Goal: Task Accomplishment & Management: Use online tool/utility

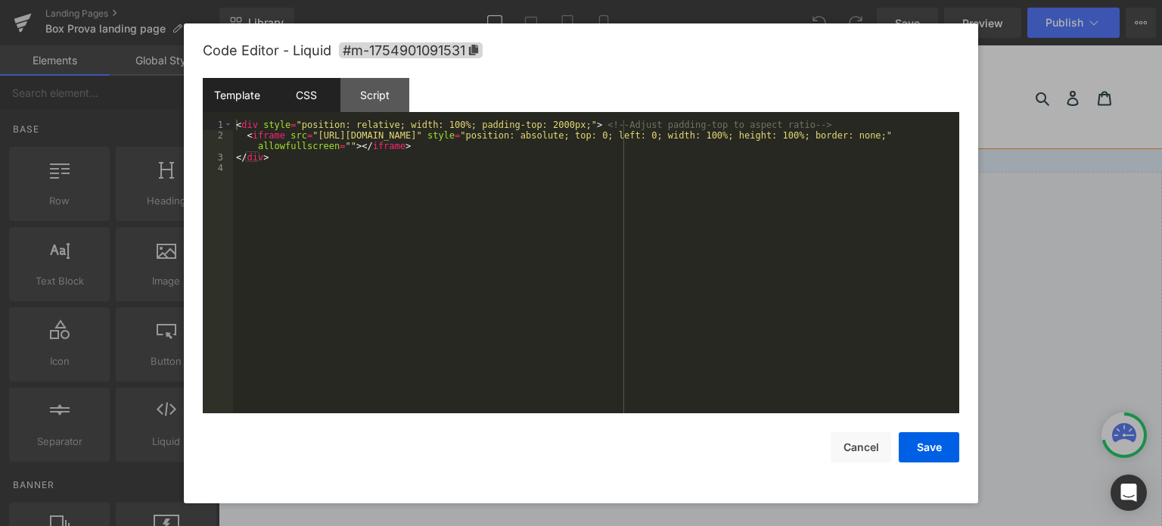
click at [311, 100] on div "CSS" at bounding box center [306, 95] width 69 height 34
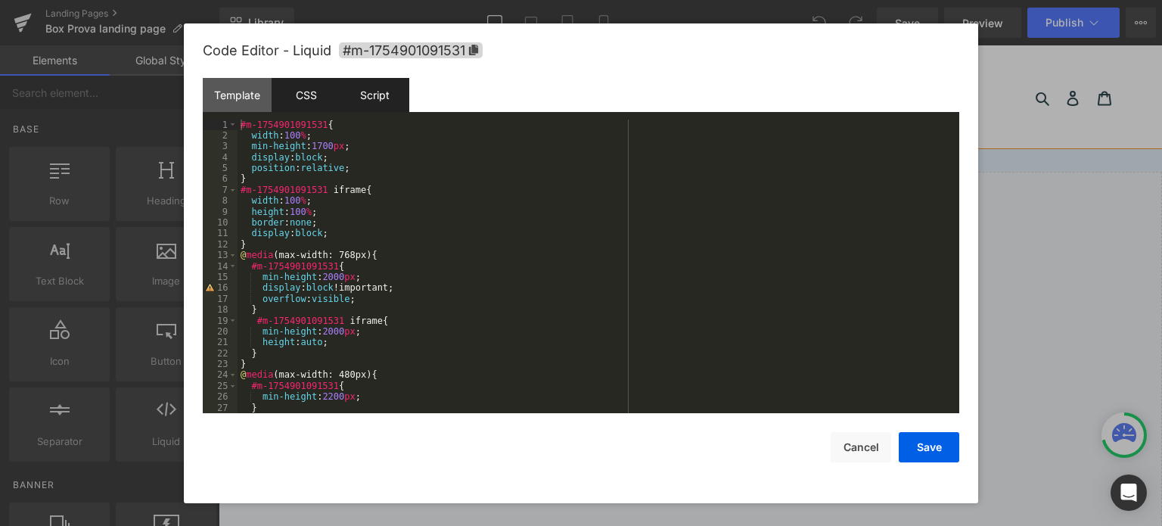
click at [390, 89] on div "Script" at bounding box center [375, 95] width 69 height 34
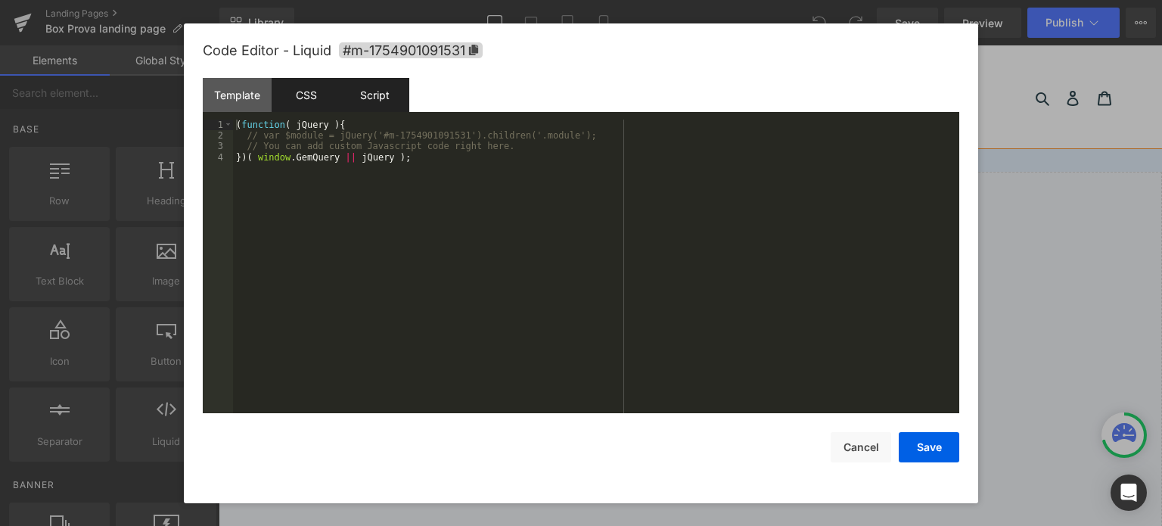
click at [327, 93] on div "CSS" at bounding box center [306, 95] width 69 height 34
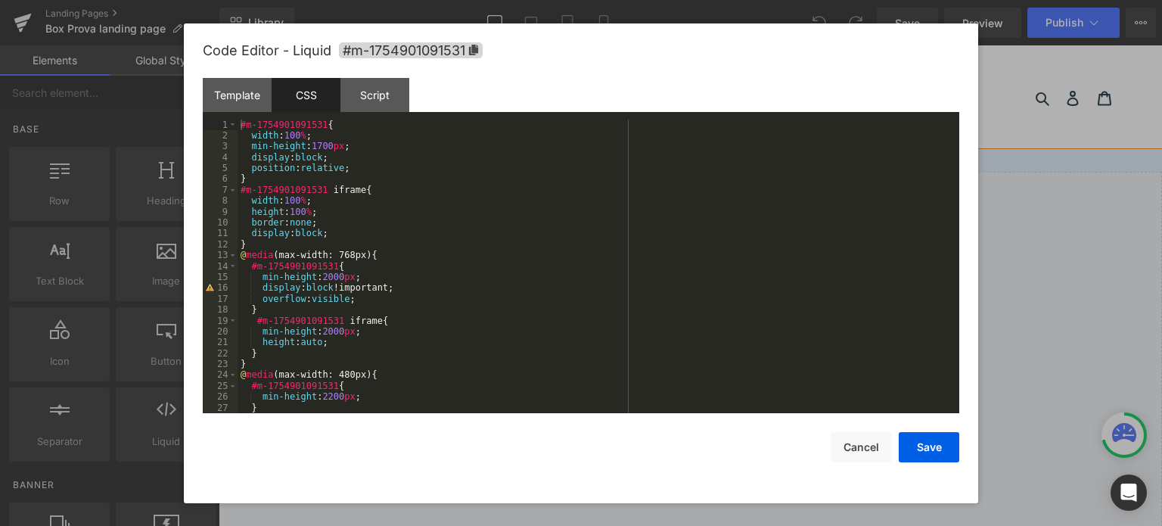
click at [409, 260] on div "#m-1754901091531 { width : 100 % ; min-height : 1700 px ; display : block ; pos…" at bounding box center [596, 278] width 716 height 316
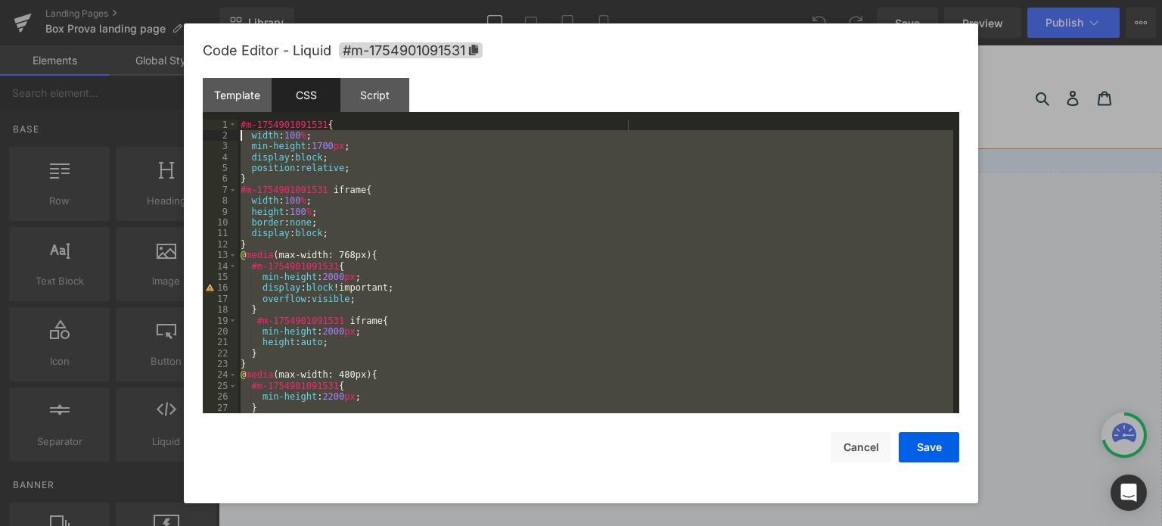
drag, startPoint x: 381, startPoint y: 390, endPoint x: 239, endPoint y: 135, distance: 292.7
click at [239, 135] on div "#m-1754901091531 { width : 100 % ; min-height : 1700 px ; display : block ; pos…" at bounding box center [596, 278] width 716 height 316
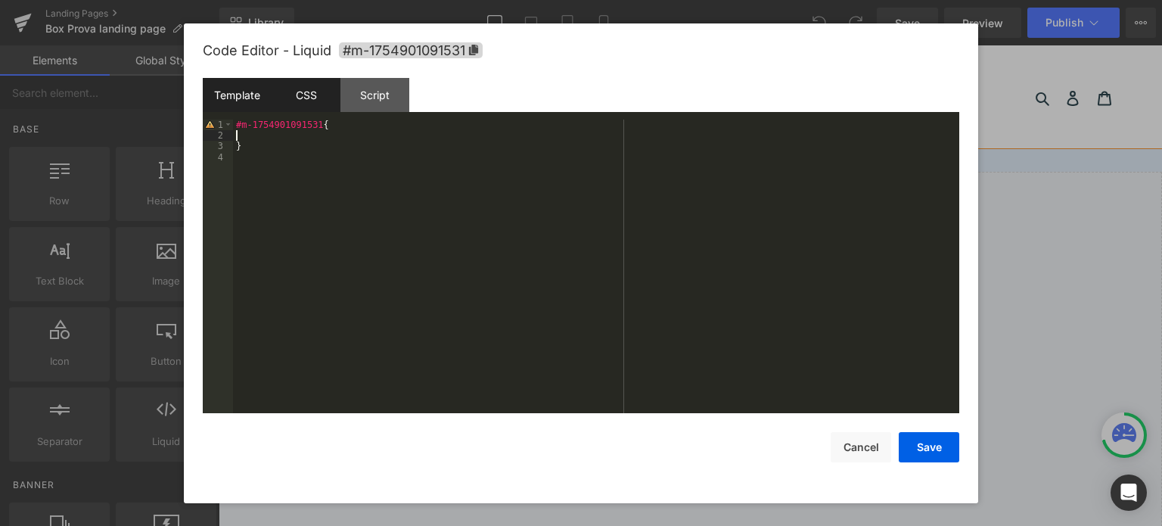
click at [240, 81] on div "Template" at bounding box center [237, 95] width 69 height 34
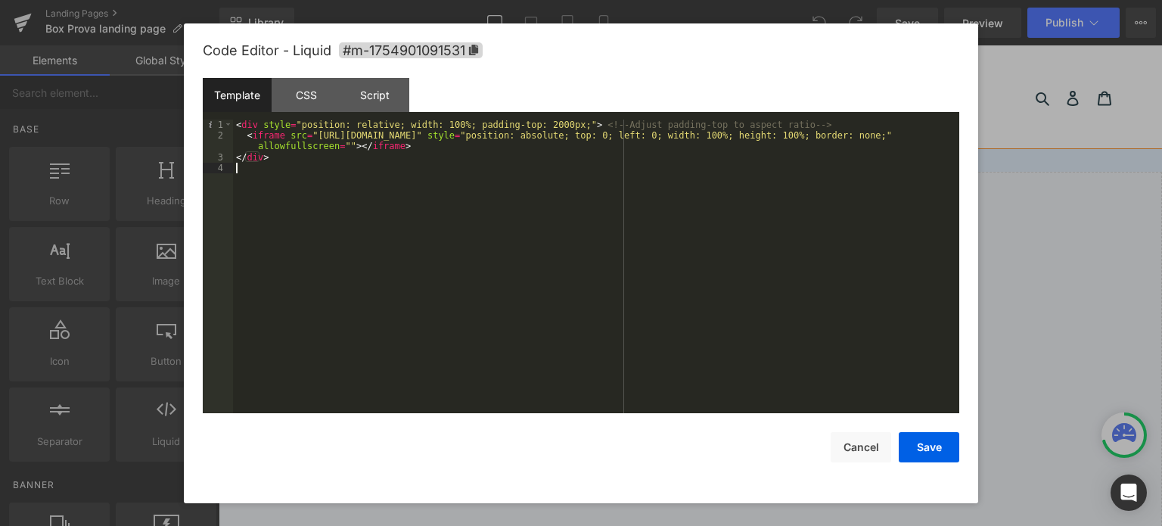
click at [507, 173] on div "< div style = "position: relative; width: 100%; padding-top: 2000px;" > <!-- Ad…" at bounding box center [596, 278] width 726 height 316
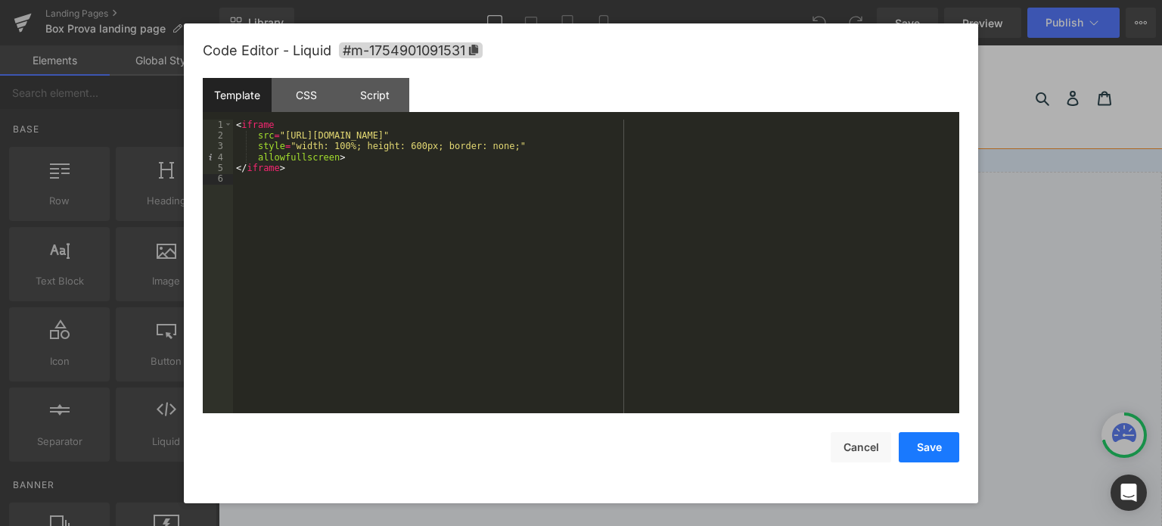
click at [946, 449] on button "Save" at bounding box center [929, 447] width 61 height 30
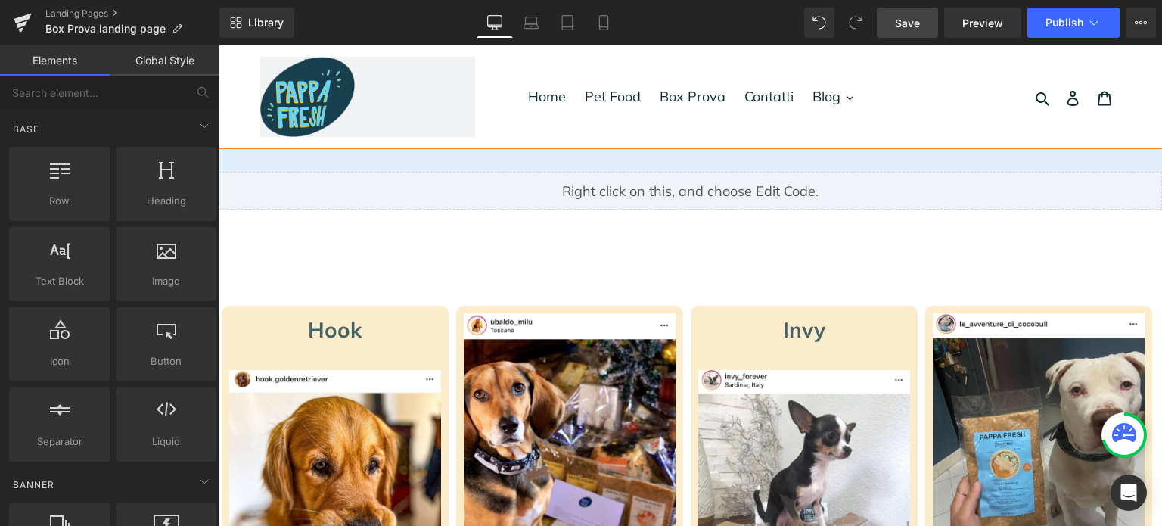
click at [922, 20] on link "Save" at bounding box center [907, 23] width 61 height 30
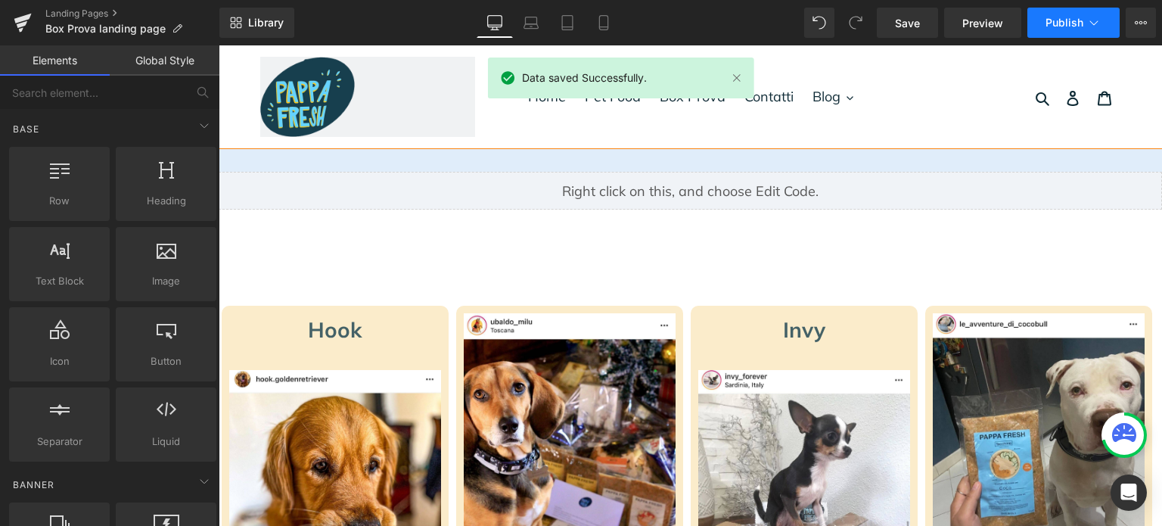
click at [1033, 19] on button "Publish" at bounding box center [1074, 23] width 92 height 30
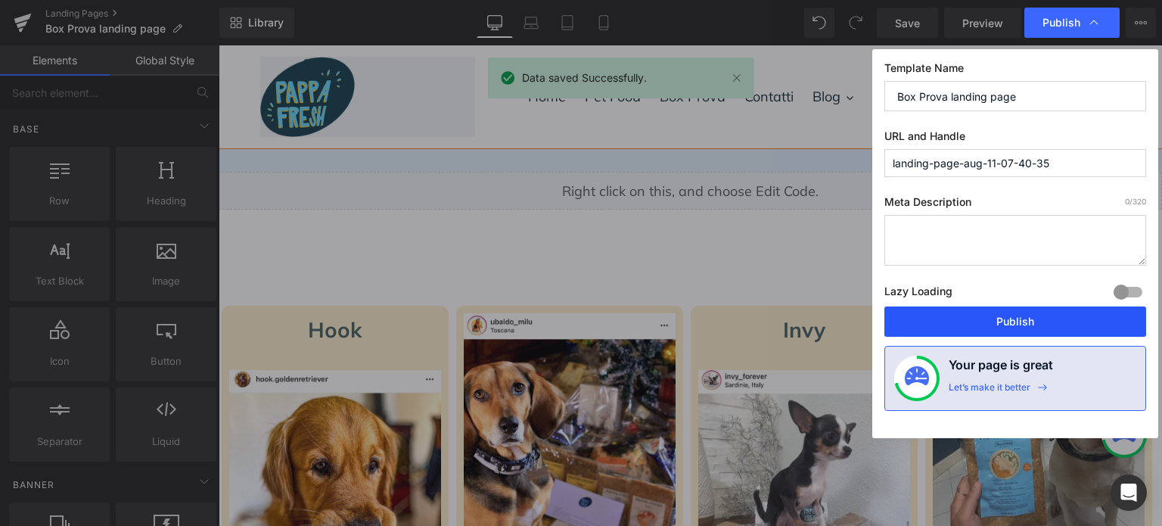
drag, startPoint x: 1003, startPoint y: 320, endPoint x: 712, endPoint y: 308, distance: 291.6
click at [1003, 320] on button "Publish" at bounding box center [1016, 321] width 262 height 30
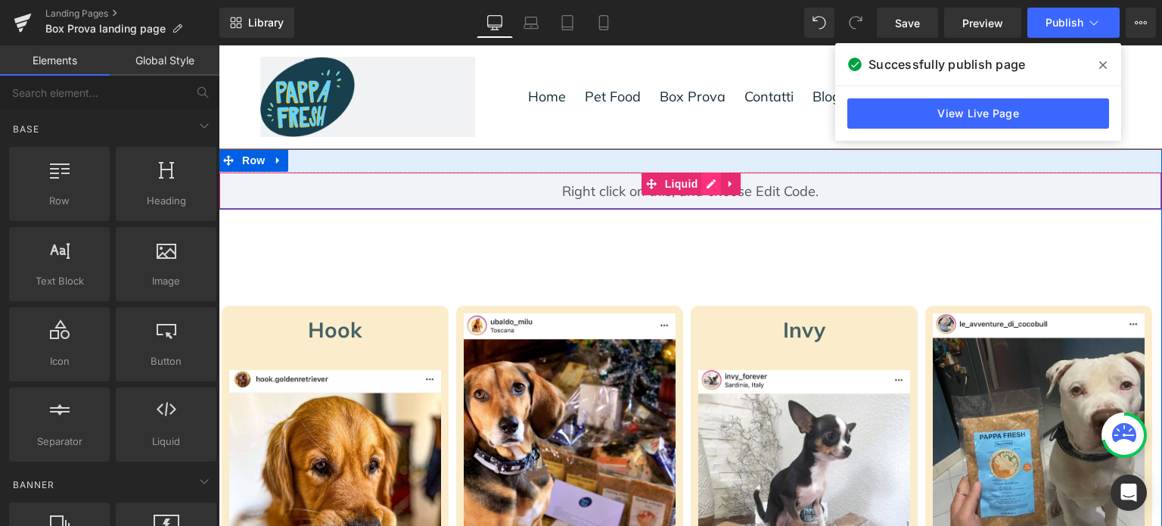
click at [705, 186] on div "Liquid" at bounding box center [691, 191] width 944 height 38
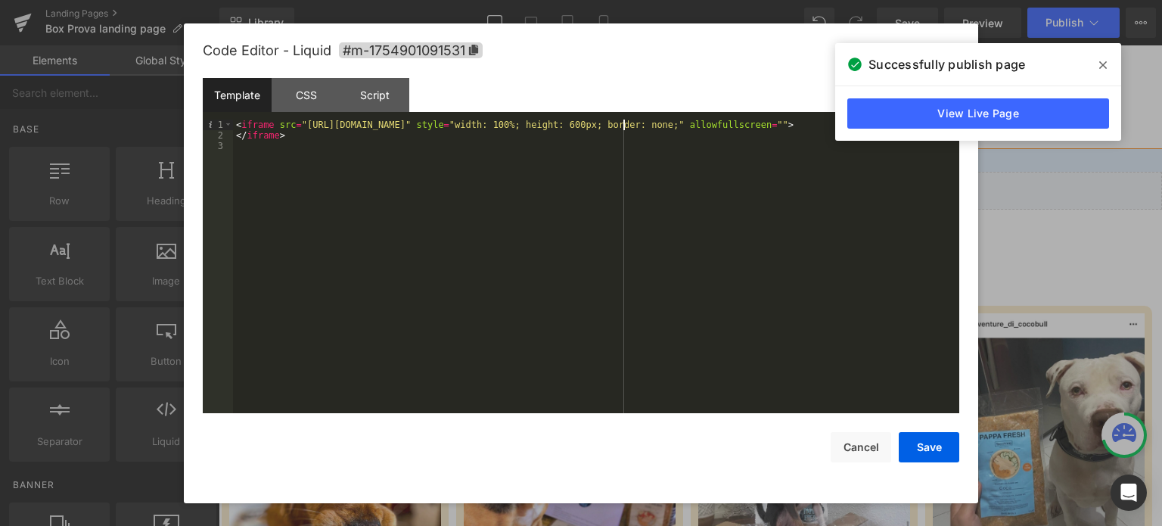
click at [623, 123] on div "< iframe src = "[URL][DOMAIN_NAME]" style = "width: 100%; height: 600px; border…" at bounding box center [596, 278] width 726 height 316
click at [810, 121] on div "< iframe src = "[URL][DOMAIN_NAME]" style = "width: 100%; height: 1000px; borde…" at bounding box center [596, 278] width 726 height 316
click at [546, 236] on div "< iframe src = "[URL][DOMAIN_NAME]" style = "width: 100%; height: 1000px; borde…" at bounding box center [596, 278] width 726 height 316
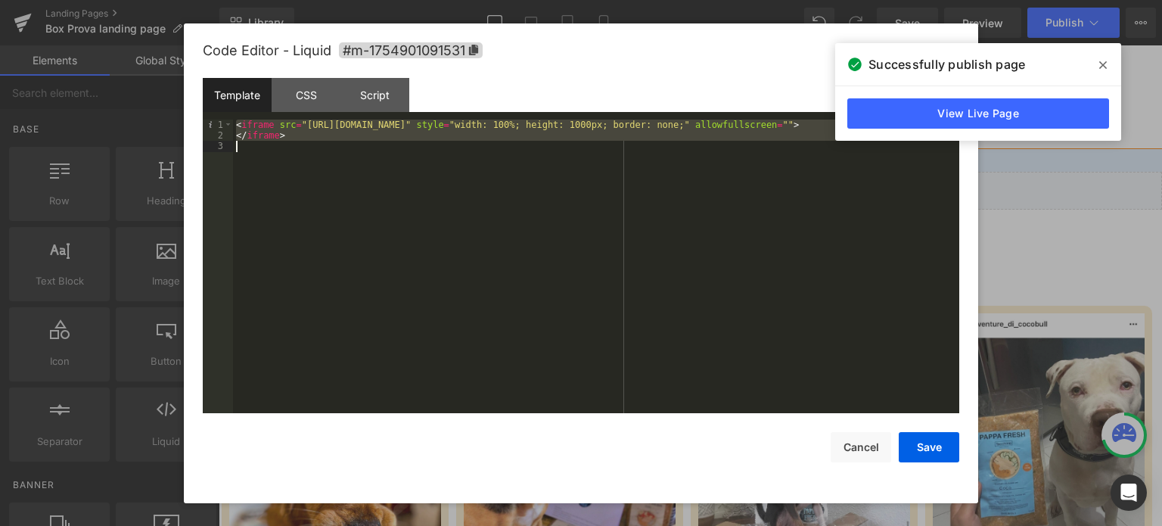
click at [517, 248] on div "< iframe src = "[URL][DOMAIN_NAME]" style = "width: 100%; height: 1000px; borde…" at bounding box center [596, 267] width 726 height 294
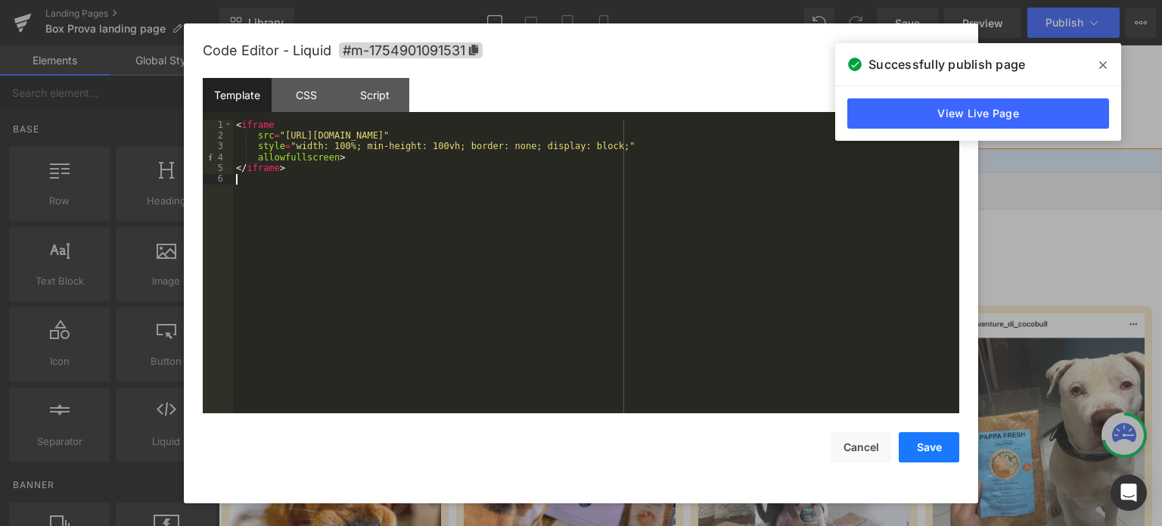
click at [924, 450] on button "Save" at bounding box center [929, 447] width 61 height 30
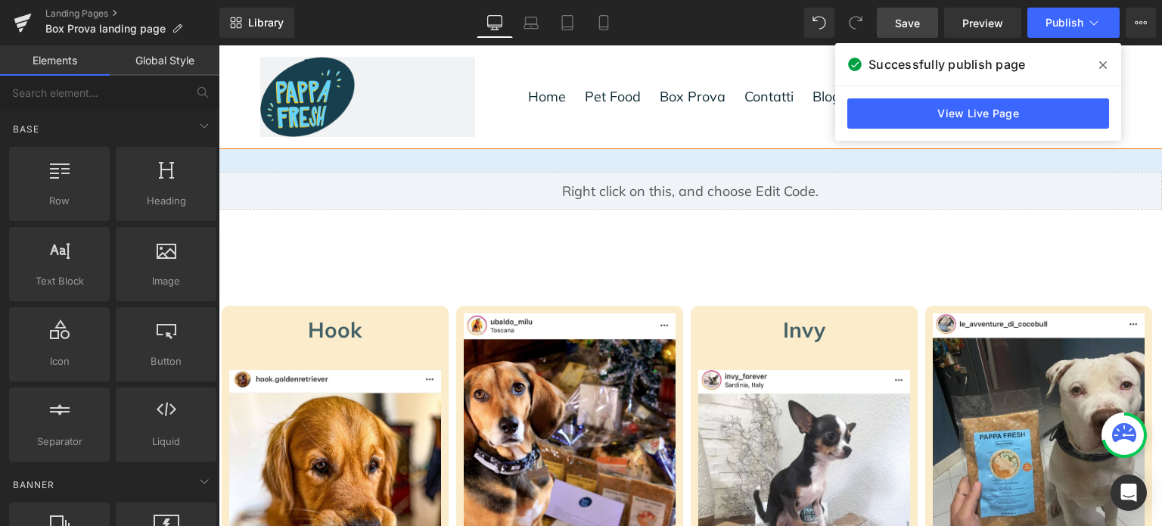
click at [909, 19] on span "Save" at bounding box center [907, 23] width 25 height 16
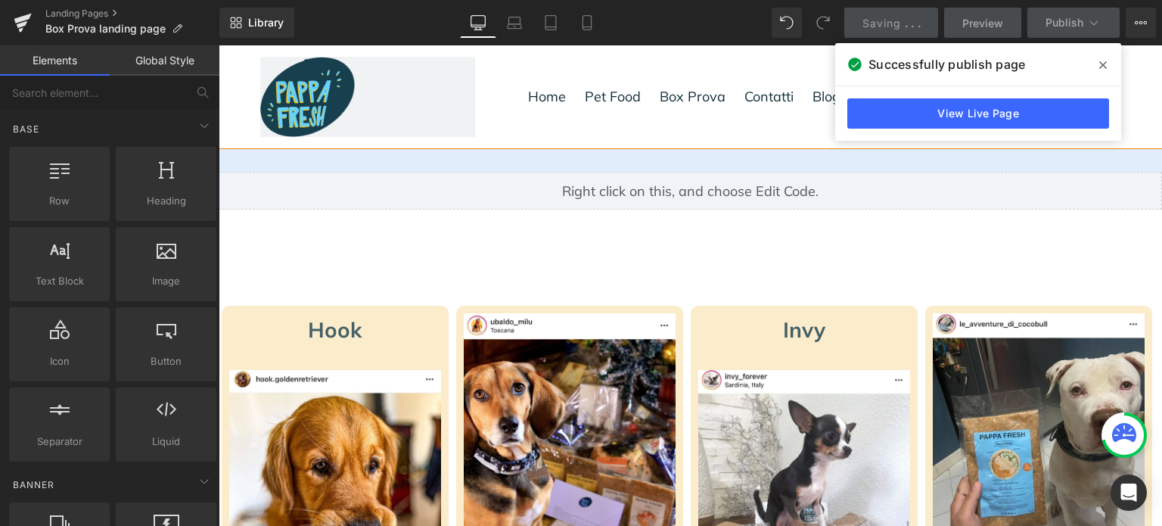
click at [1106, 58] on span at bounding box center [1103, 65] width 24 height 24
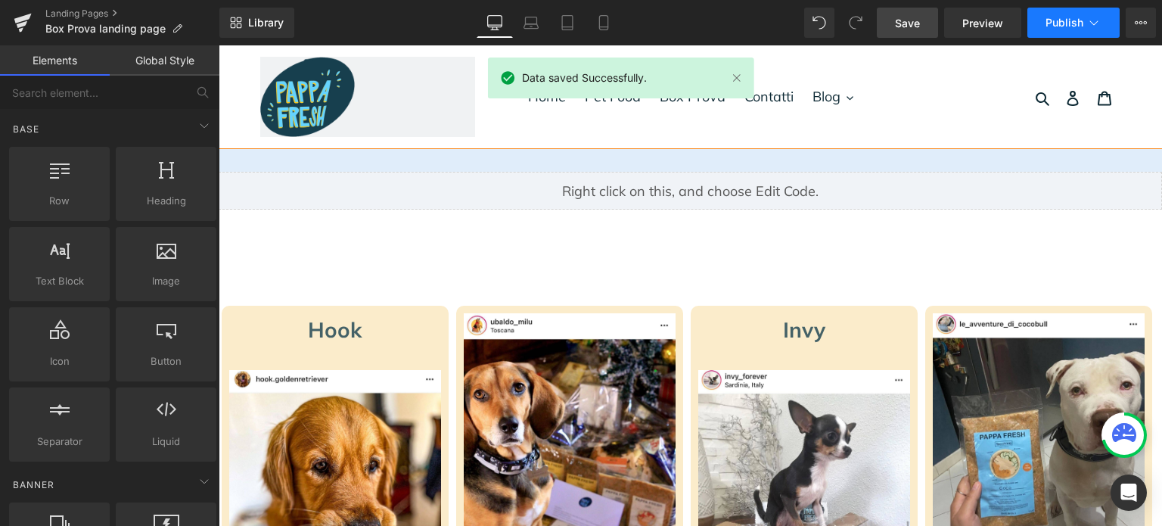
click at [1054, 13] on button "Publish" at bounding box center [1074, 23] width 92 height 30
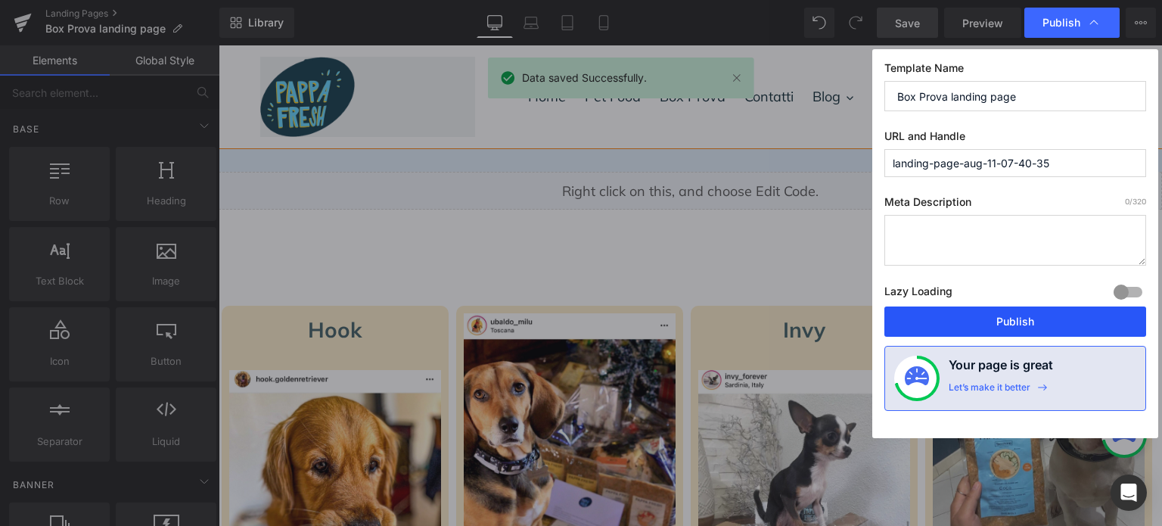
click at [1013, 320] on button "Publish" at bounding box center [1016, 321] width 262 height 30
